Goal: Information Seeking & Learning: Learn about a topic

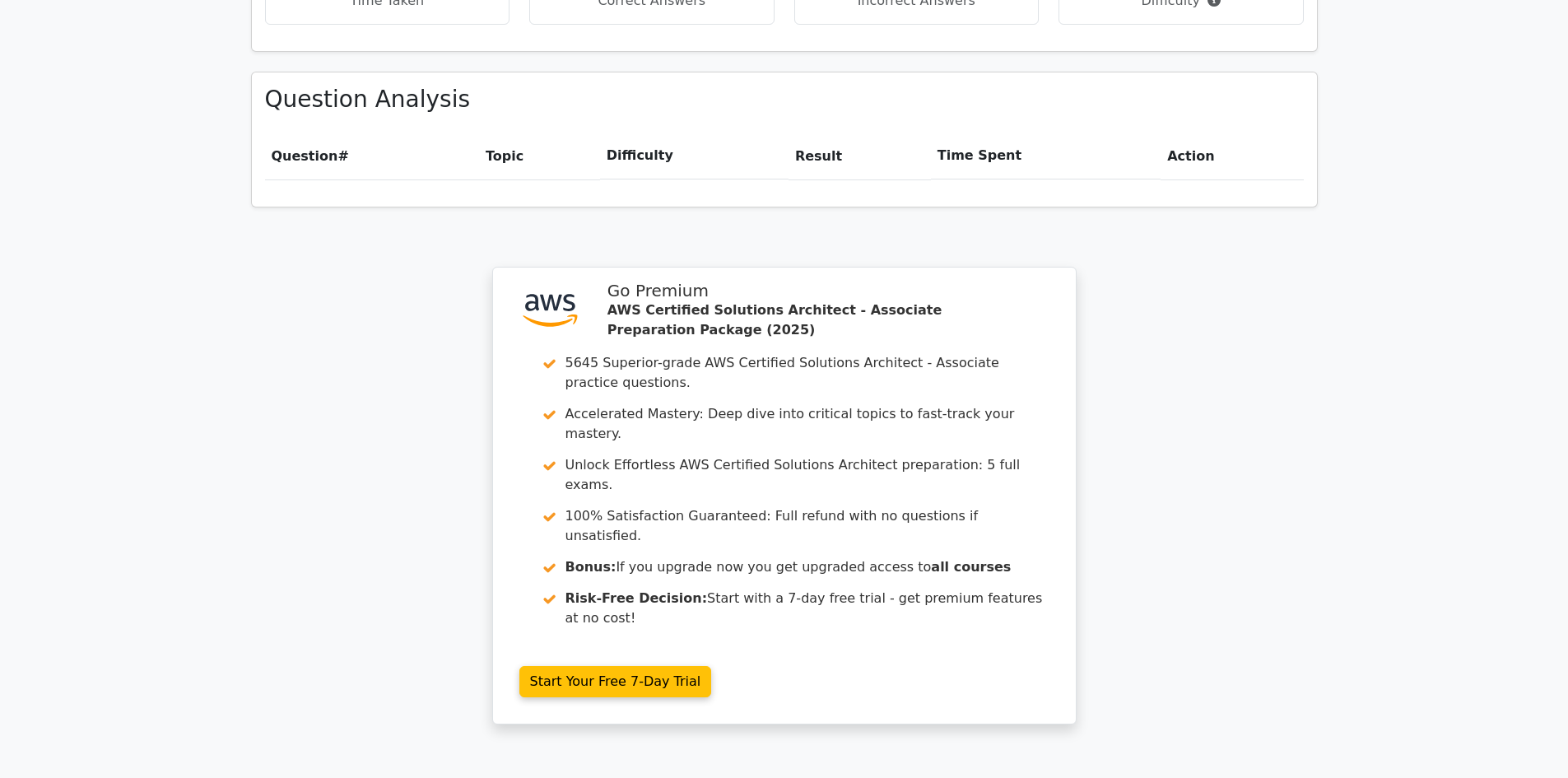
scroll to position [1257, 0]
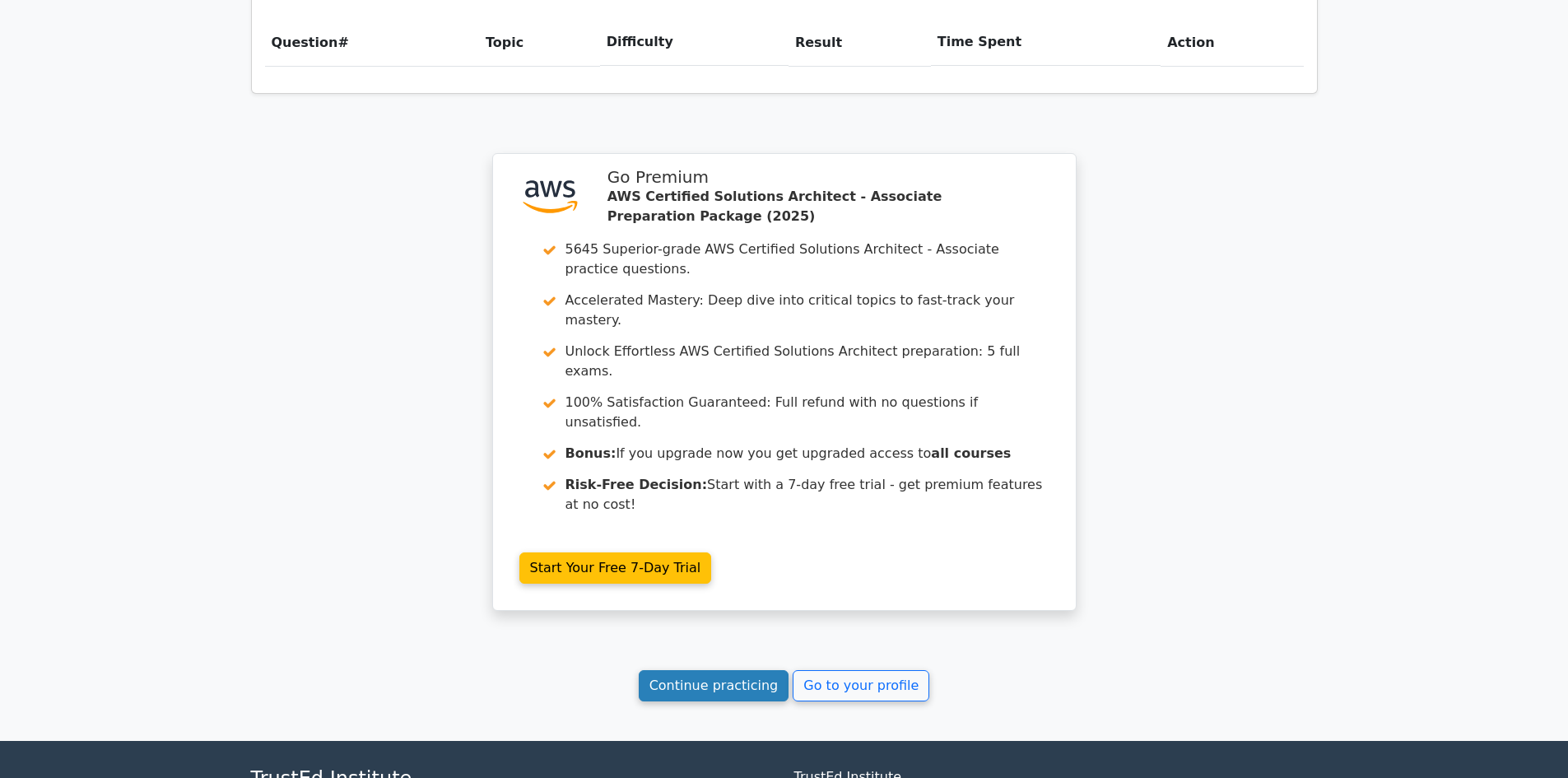
click at [688, 671] on link "Continue practicing" at bounding box center [714, 686] width 150 height 31
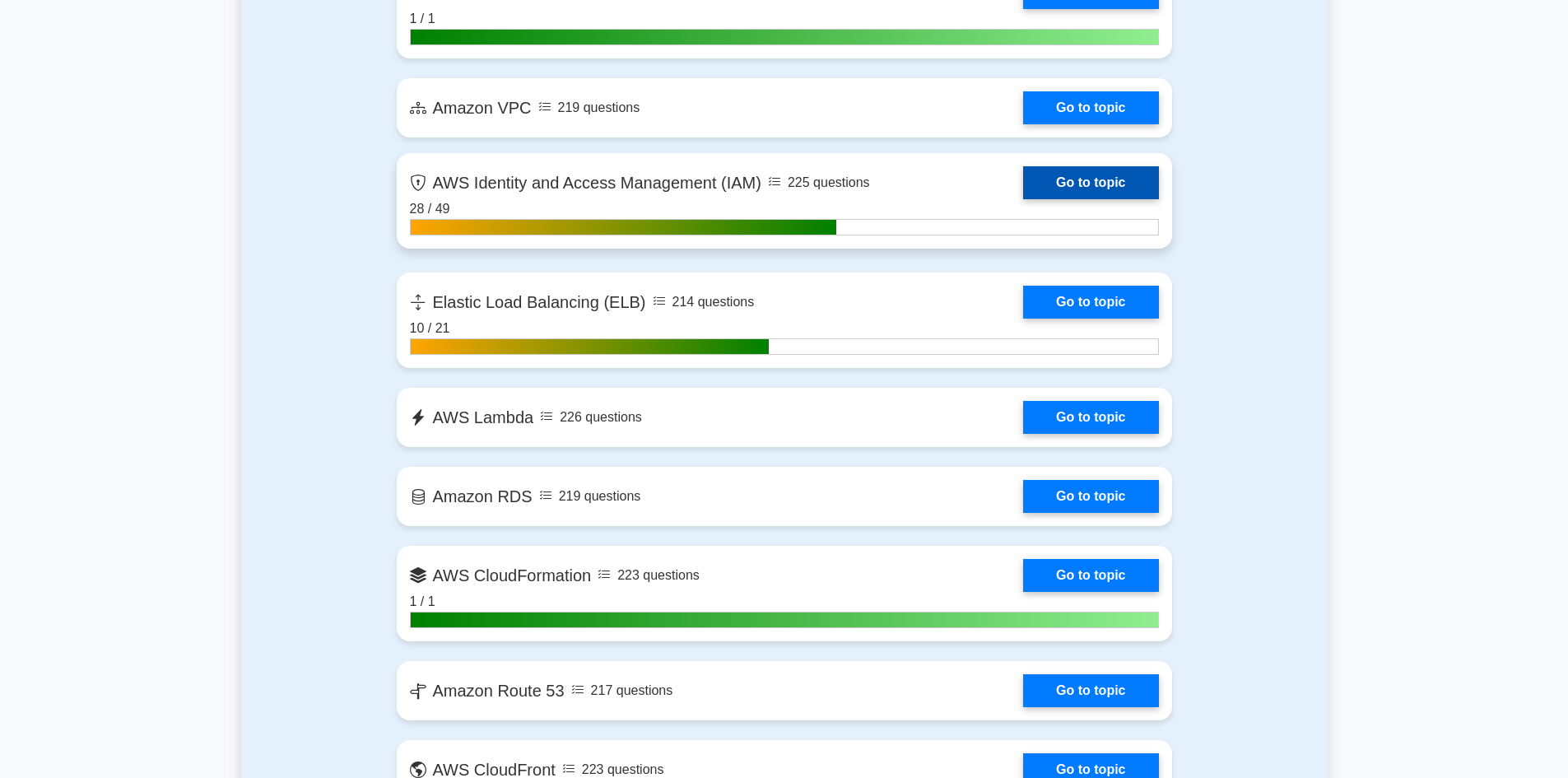
scroll to position [1372, 0]
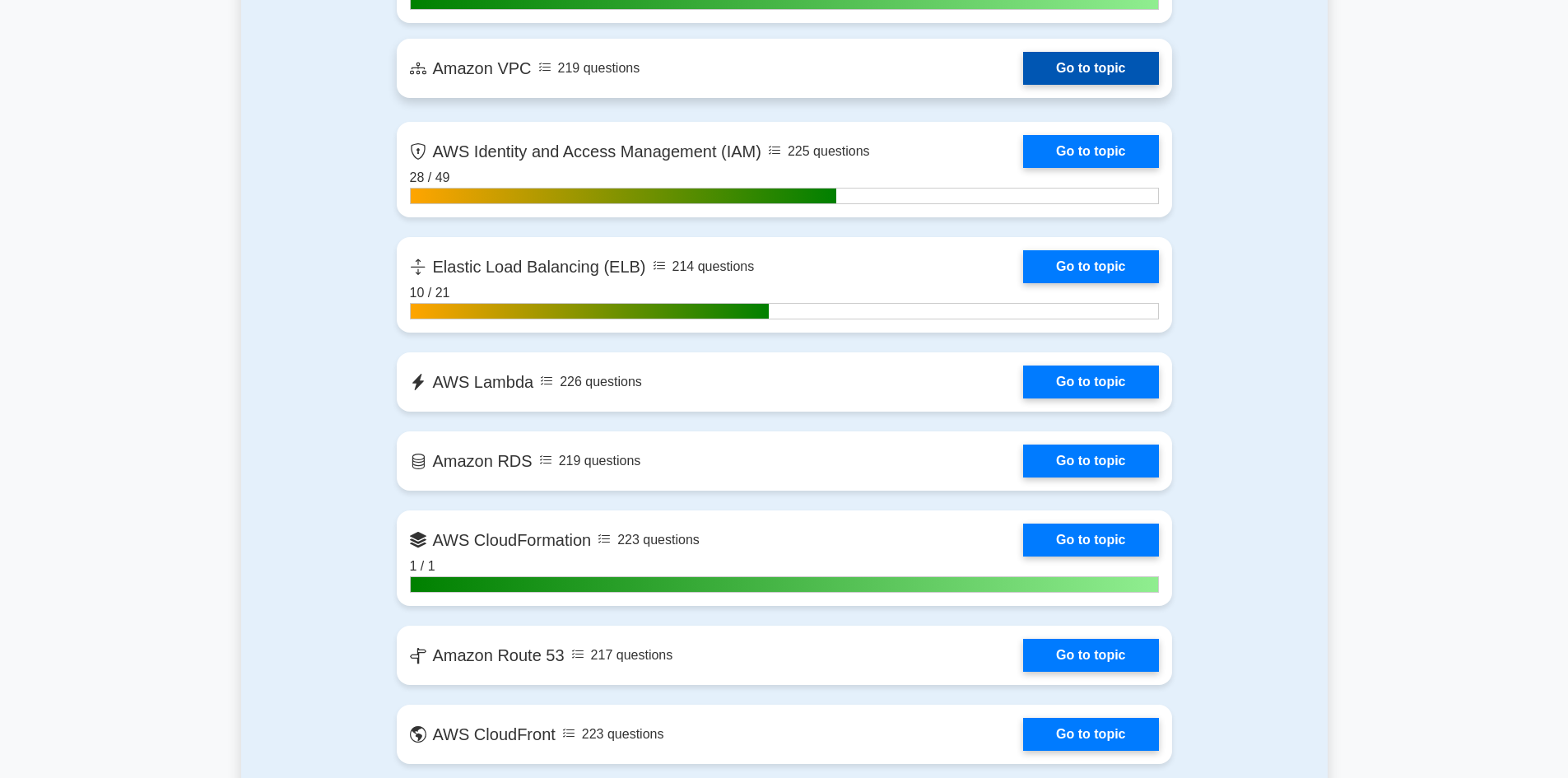
click at [1063, 61] on link "Go to topic" at bounding box center [1090, 68] width 135 height 33
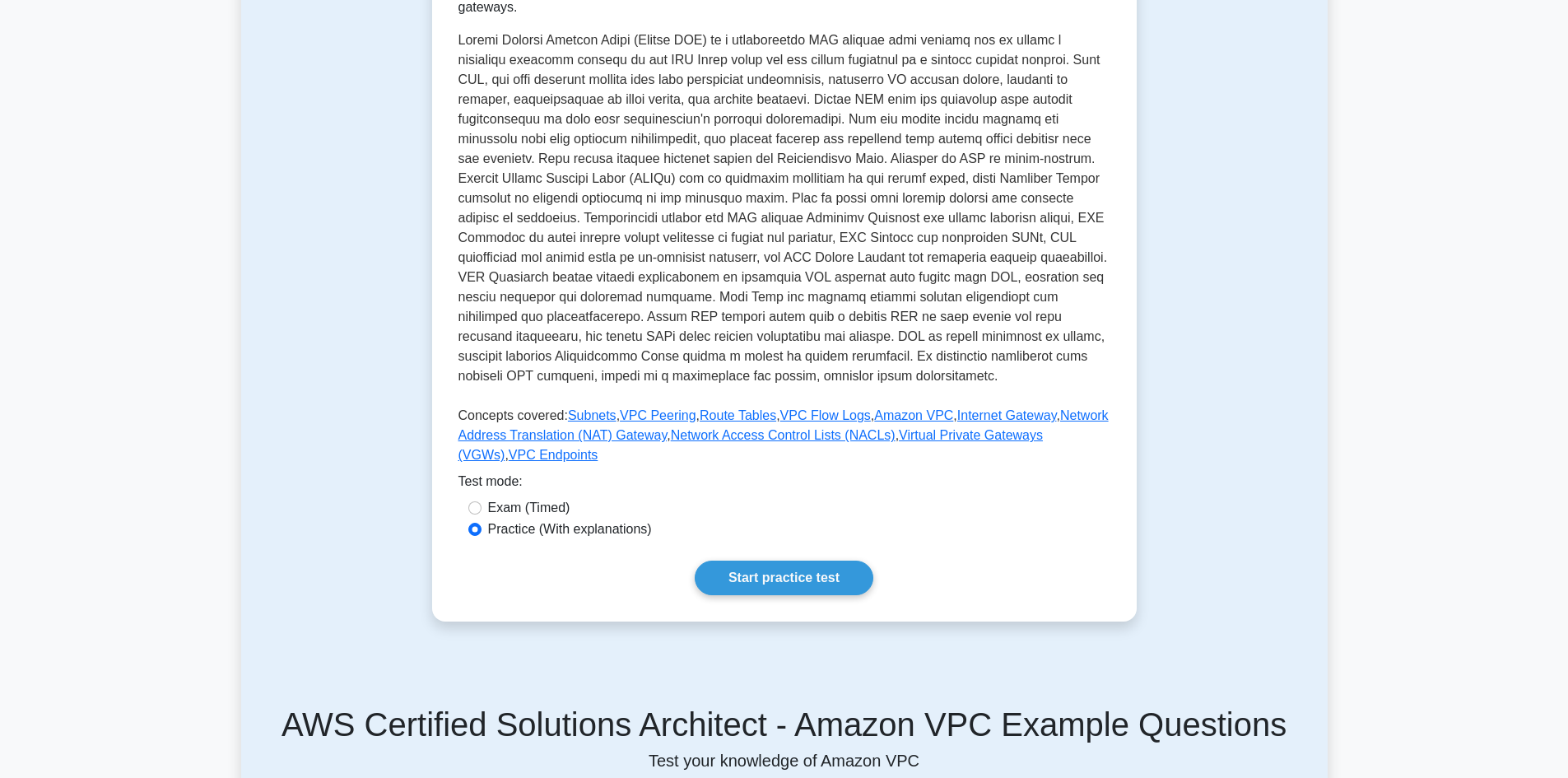
scroll to position [412, 0]
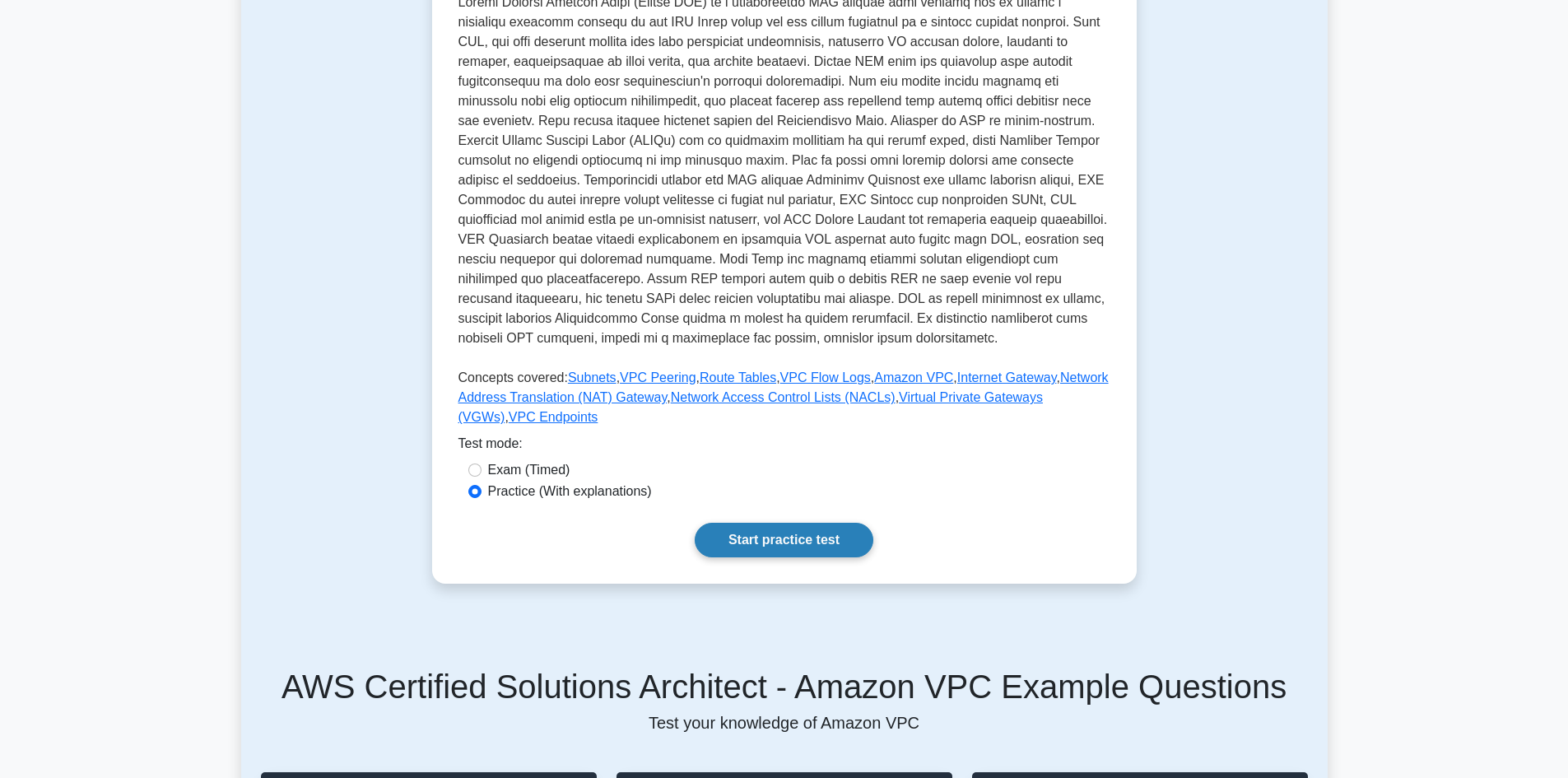
click at [779, 523] on link "Start practice test" at bounding box center [784, 540] width 179 height 34
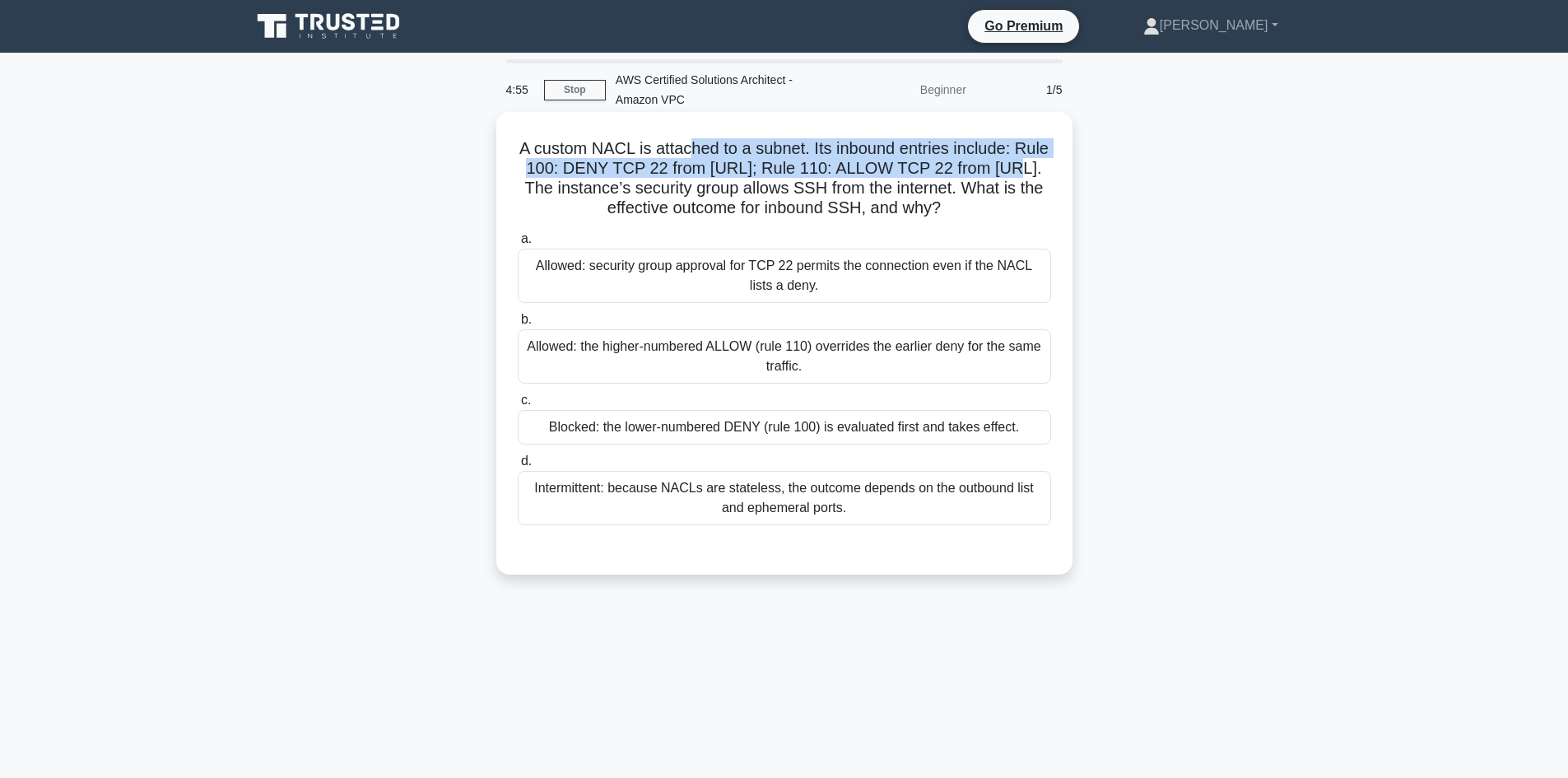
drag, startPoint x: 764, startPoint y: 148, endPoint x: 1050, endPoint y: 161, distance: 286.3
click at [1050, 161] on h5 "A custom NACL is attached to a subnet. Its inbound entries include: Rule 100: D…" at bounding box center [784, 179] width 537 height 81
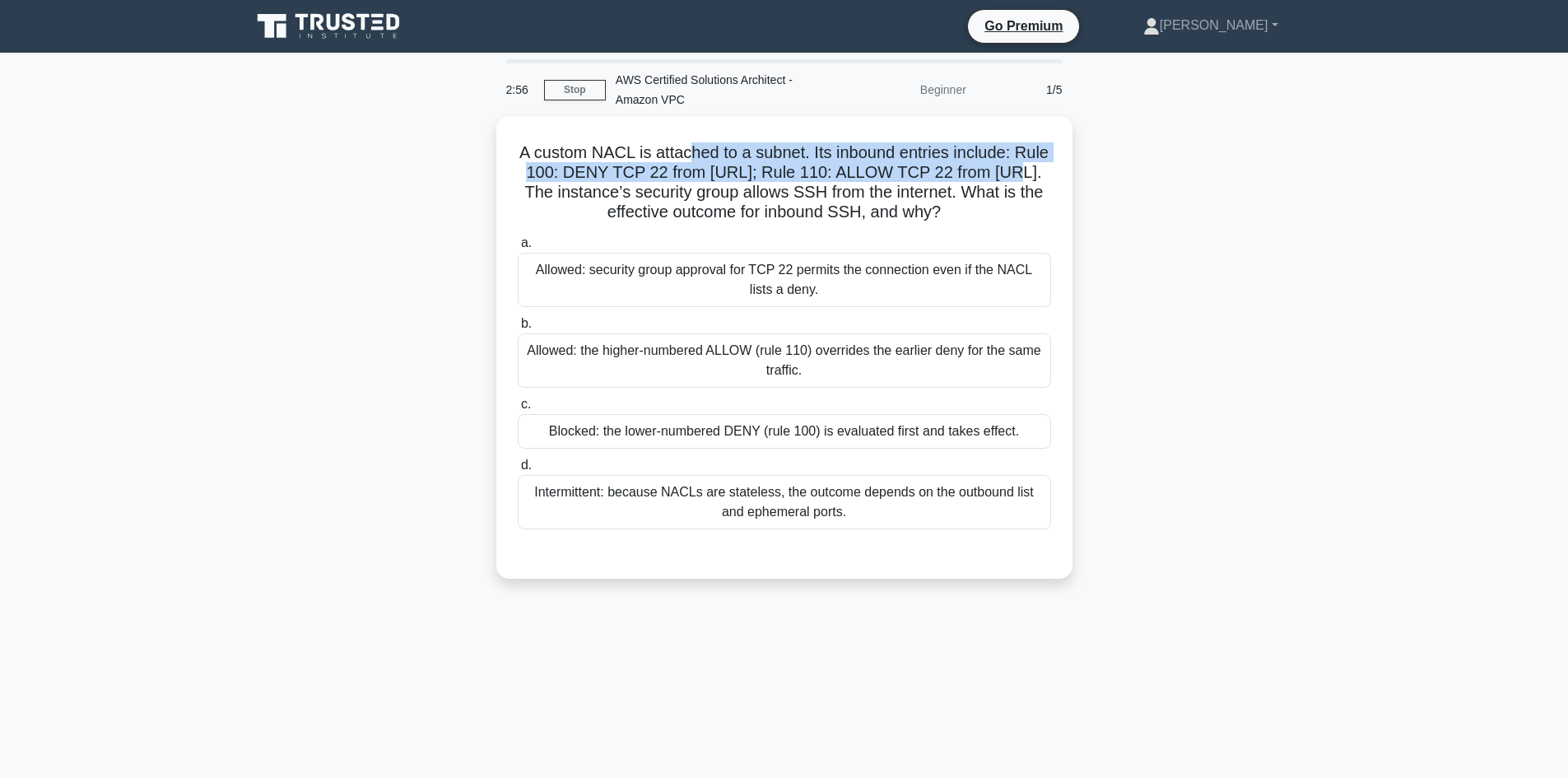
drag, startPoint x: 576, startPoint y: 87, endPoint x: 694, endPoint y: 82, distance: 118.1
click at [576, 87] on link "Stop" at bounding box center [575, 90] width 61 height 20
